Goal: Task Accomplishment & Management: Manage account settings

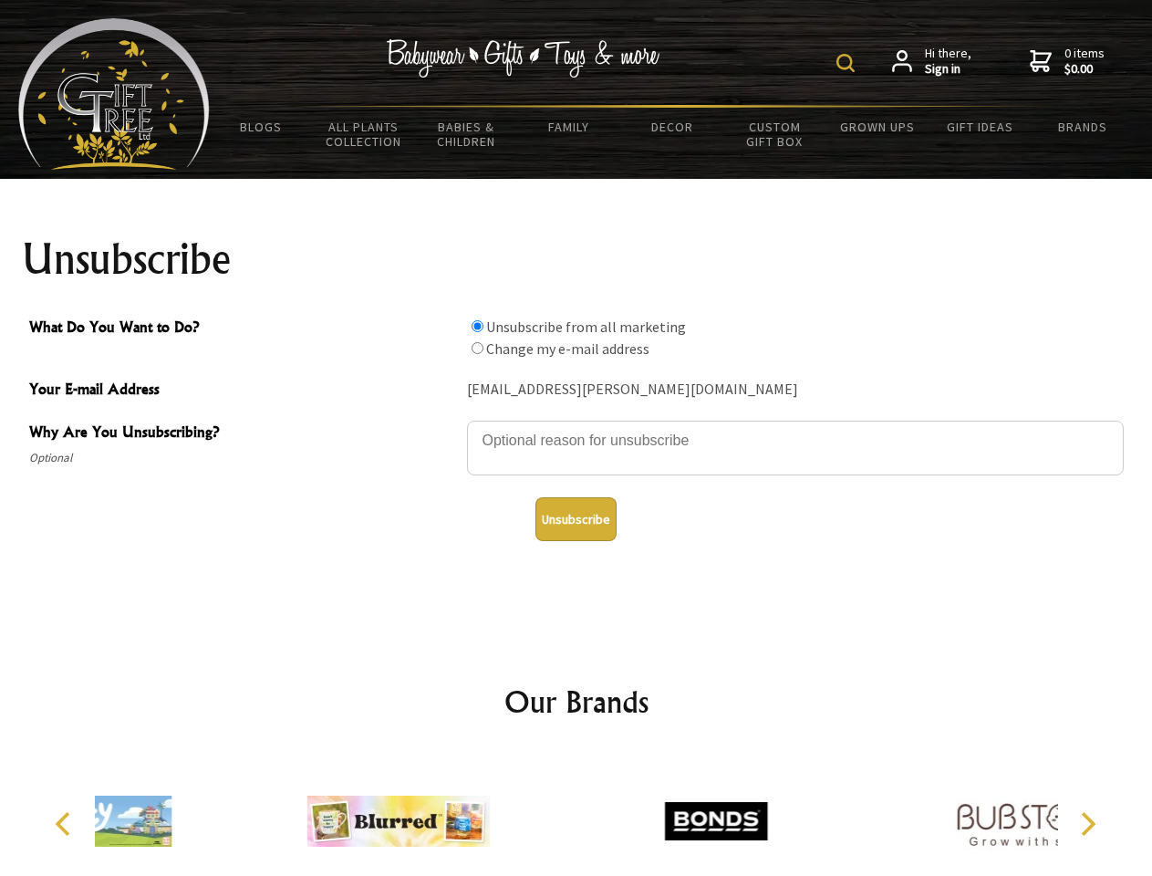
click at [849, 63] on img at bounding box center [846, 63] width 18 height 18
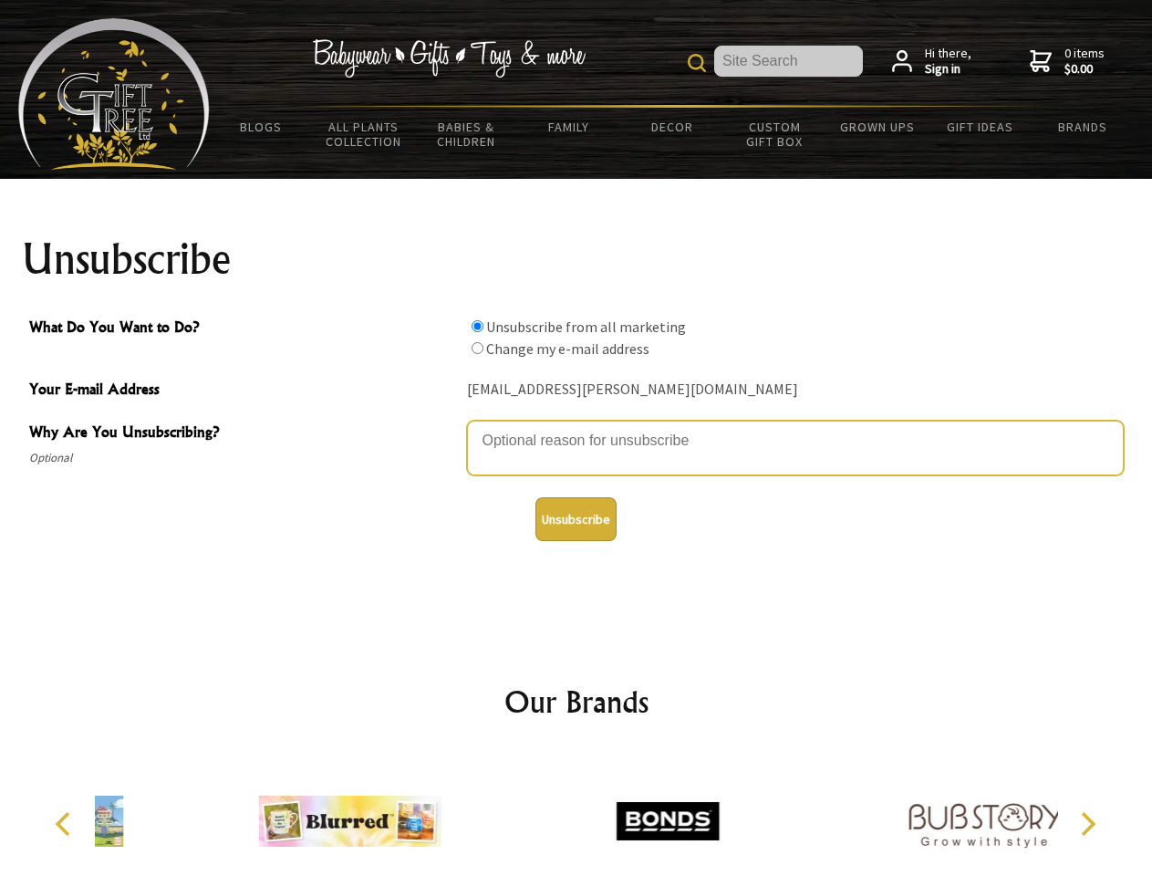
click at [577, 427] on textarea "Why Are You Unsubscribing?" at bounding box center [795, 448] width 657 height 55
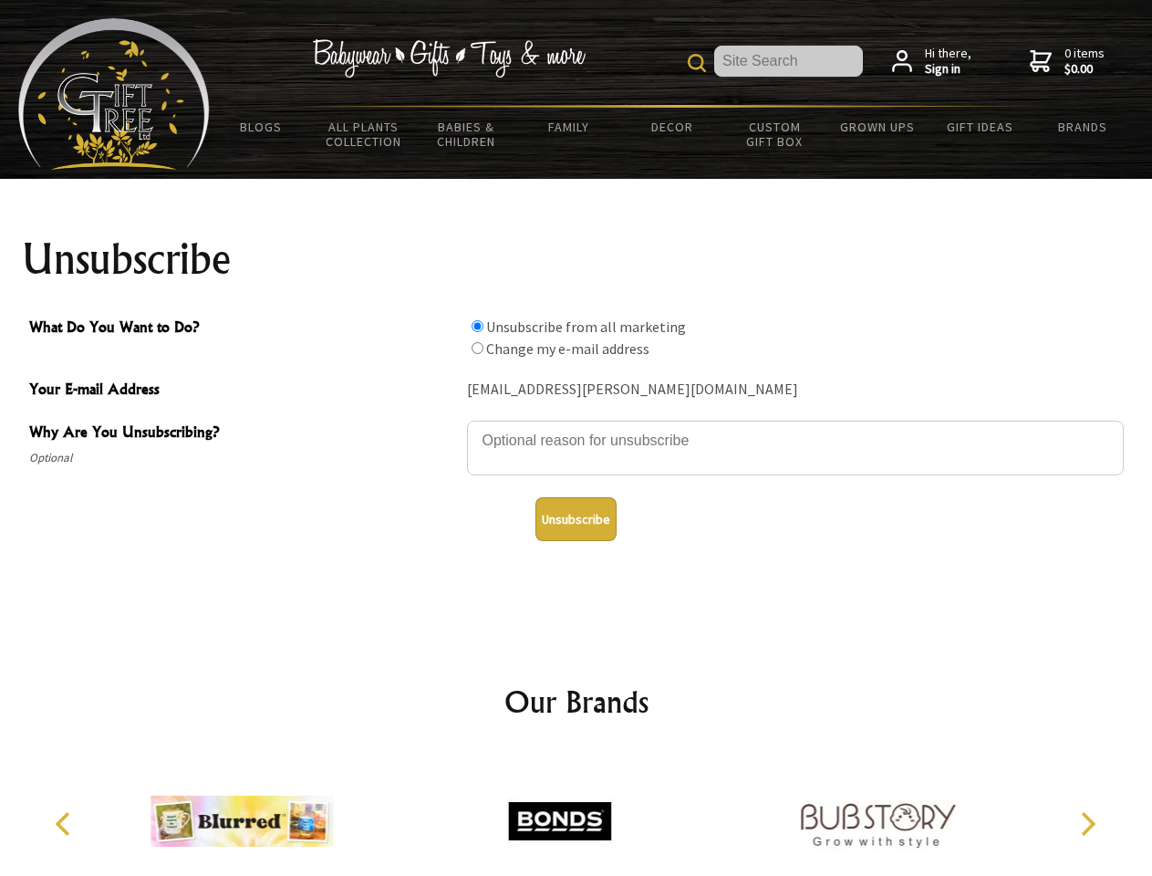
click at [477, 326] on input "What Do You Want to Do?" at bounding box center [478, 326] width 12 height 12
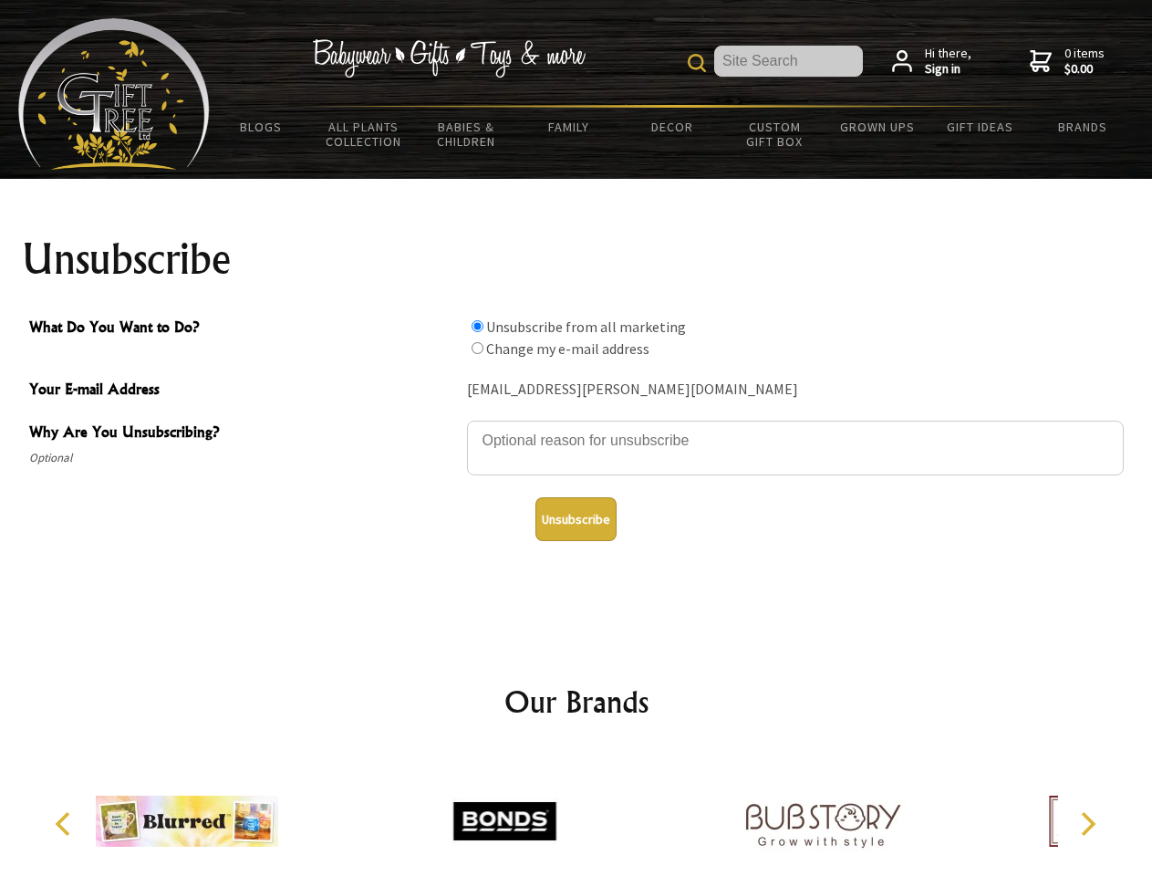
click at [477, 348] on input "What Do You Want to Do?" at bounding box center [478, 348] width 12 height 12
radio input "true"
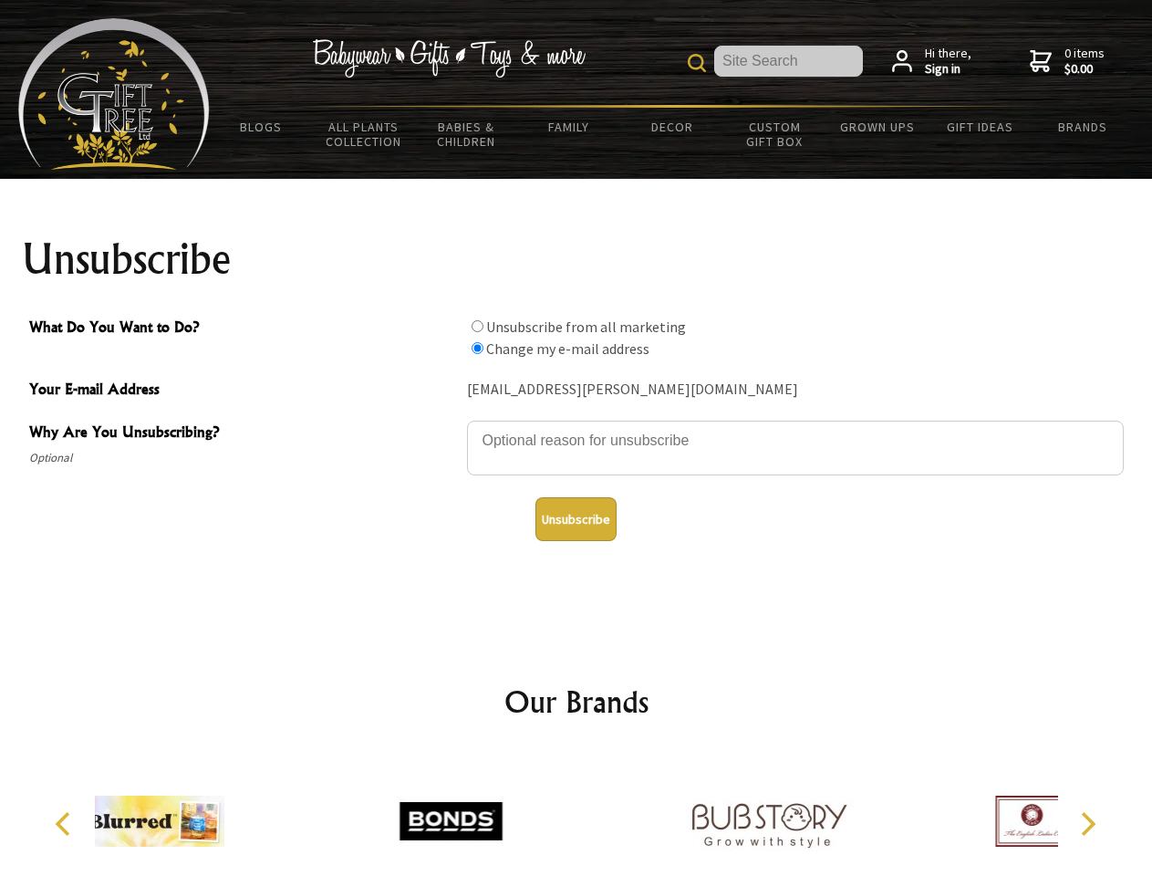
click at [576, 519] on button "Unsubscribe" at bounding box center [576, 519] width 81 height 44
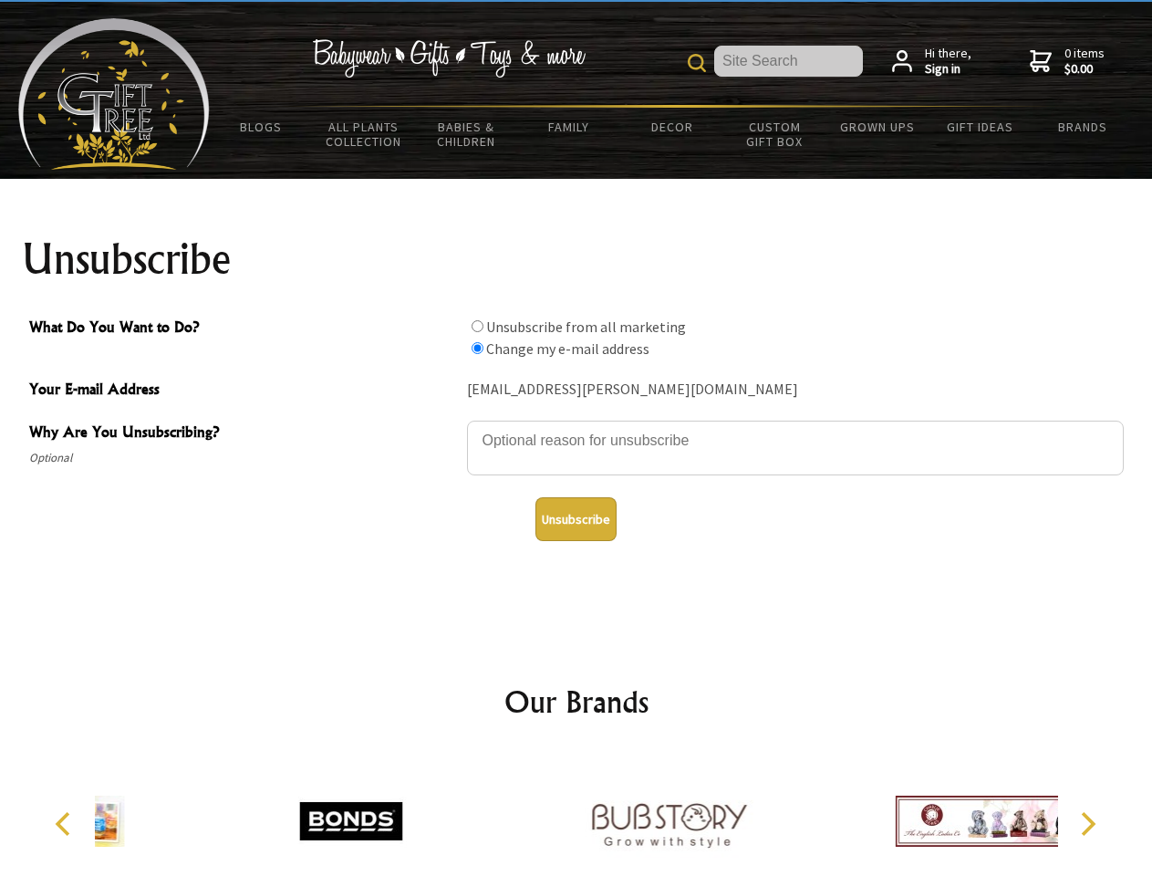
click at [577, 814] on div at bounding box center [669, 824] width 318 height 142
click at [66, 824] on icon "Previous" at bounding box center [65, 824] width 24 height 24
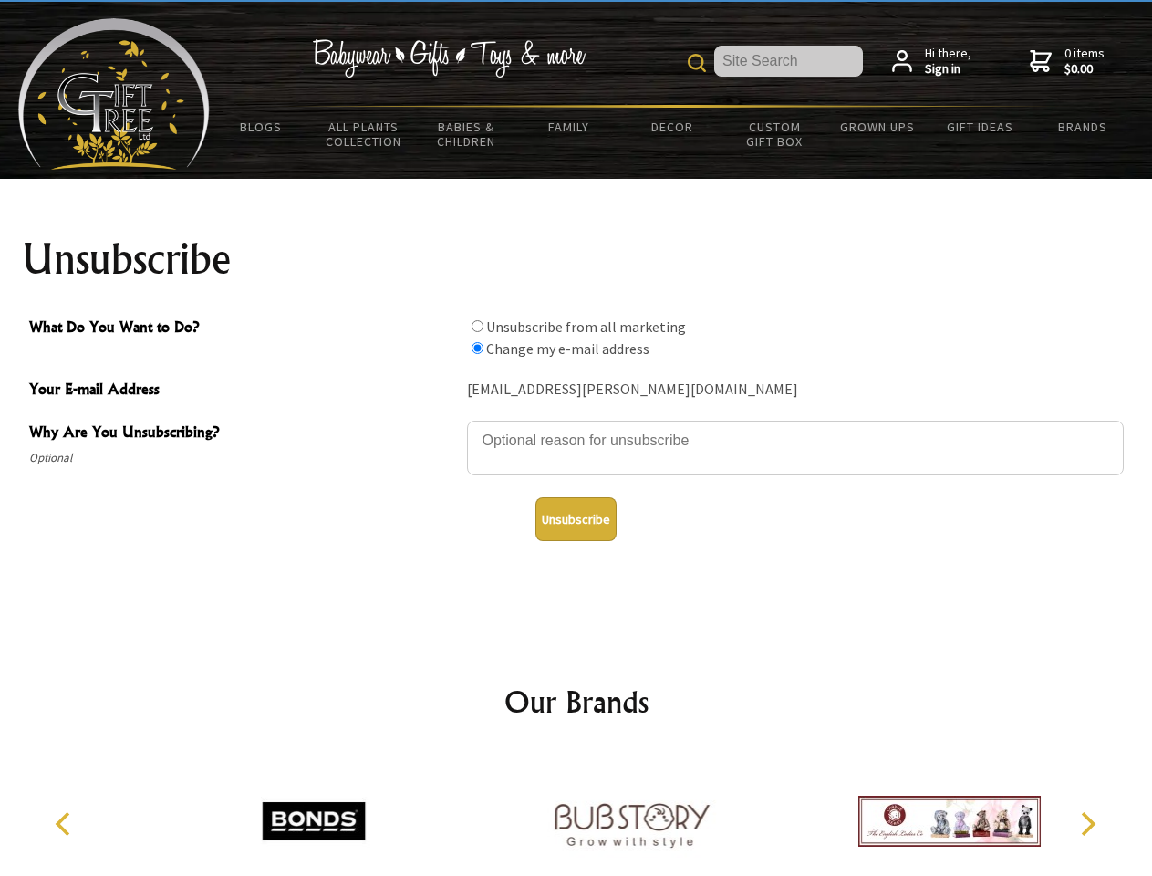
click at [1088, 824] on icon "Next" at bounding box center [1087, 824] width 24 height 24
